Goal: Check status

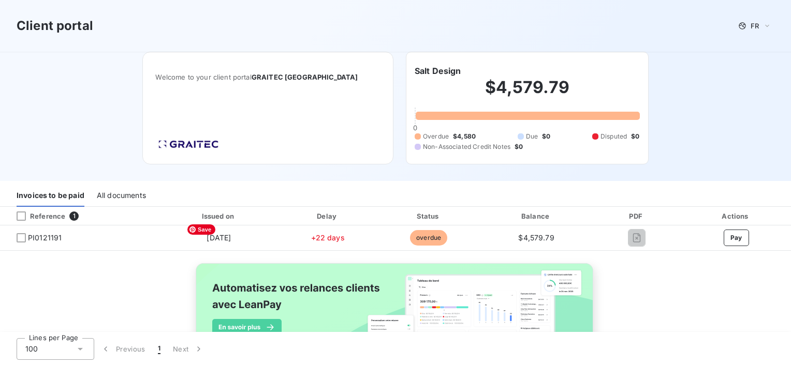
scroll to position [52, 0]
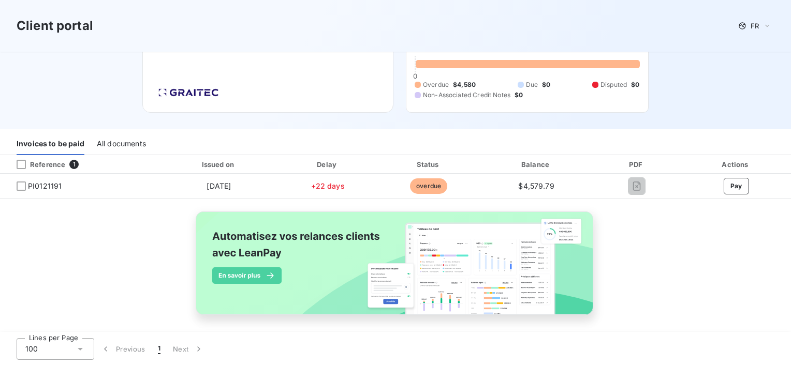
click at [137, 143] on div "All documents" at bounding box center [121, 145] width 49 height 22
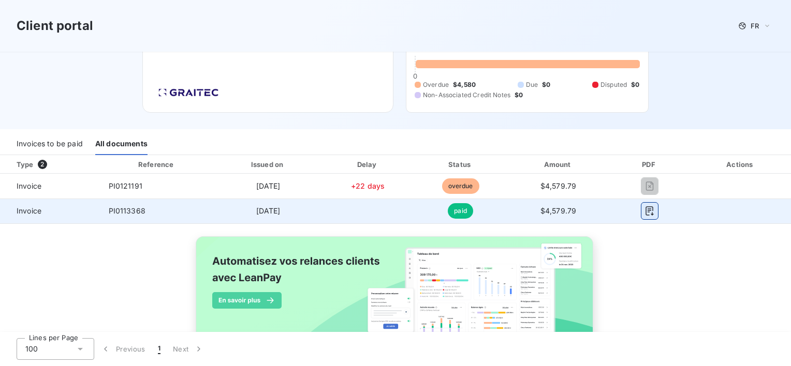
click at [646, 212] on icon "button" at bounding box center [650, 211] width 8 height 9
